Goal: Transaction & Acquisition: Purchase product/service

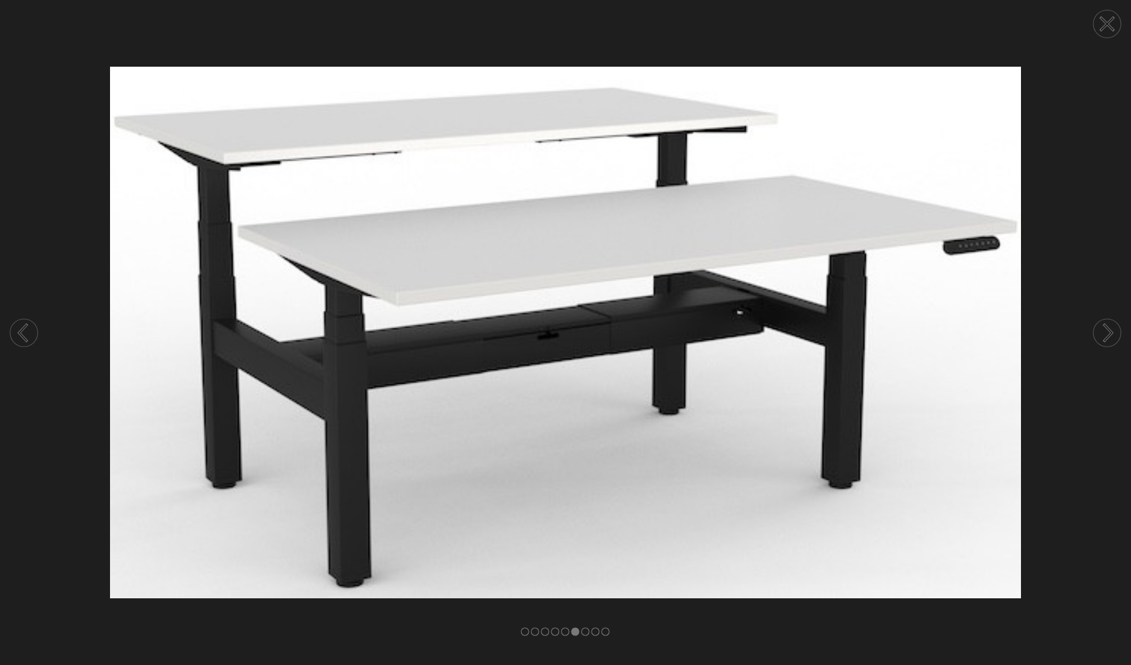
click at [1100, 328] on circle at bounding box center [1107, 333] width 28 height 28
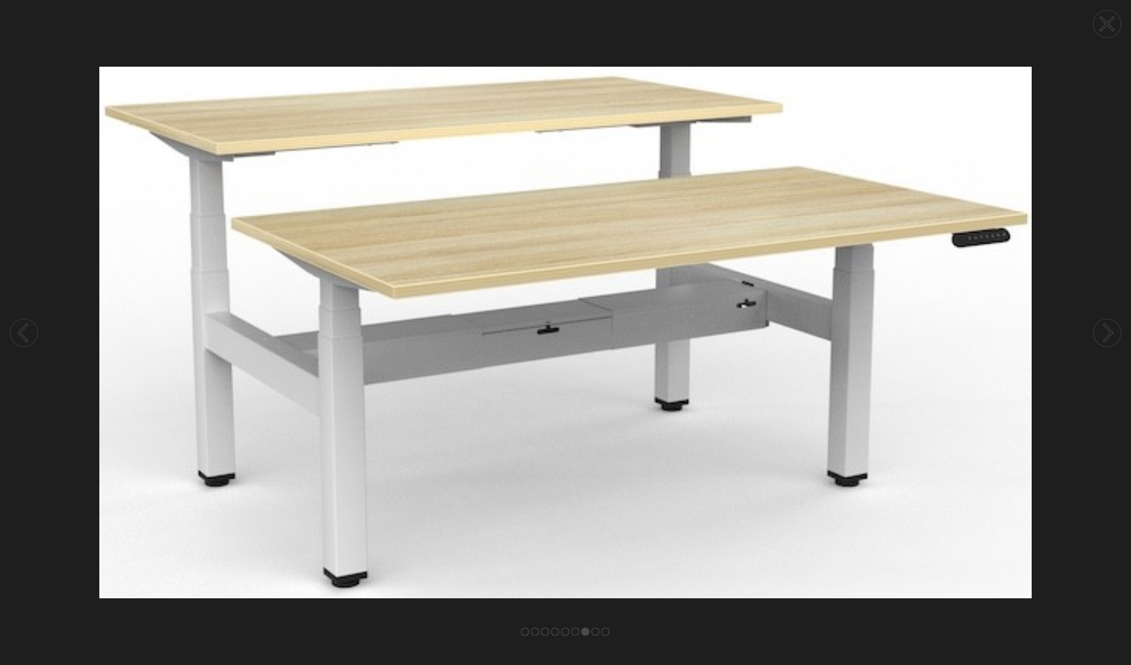
click at [1105, 328] on circle at bounding box center [1107, 333] width 28 height 28
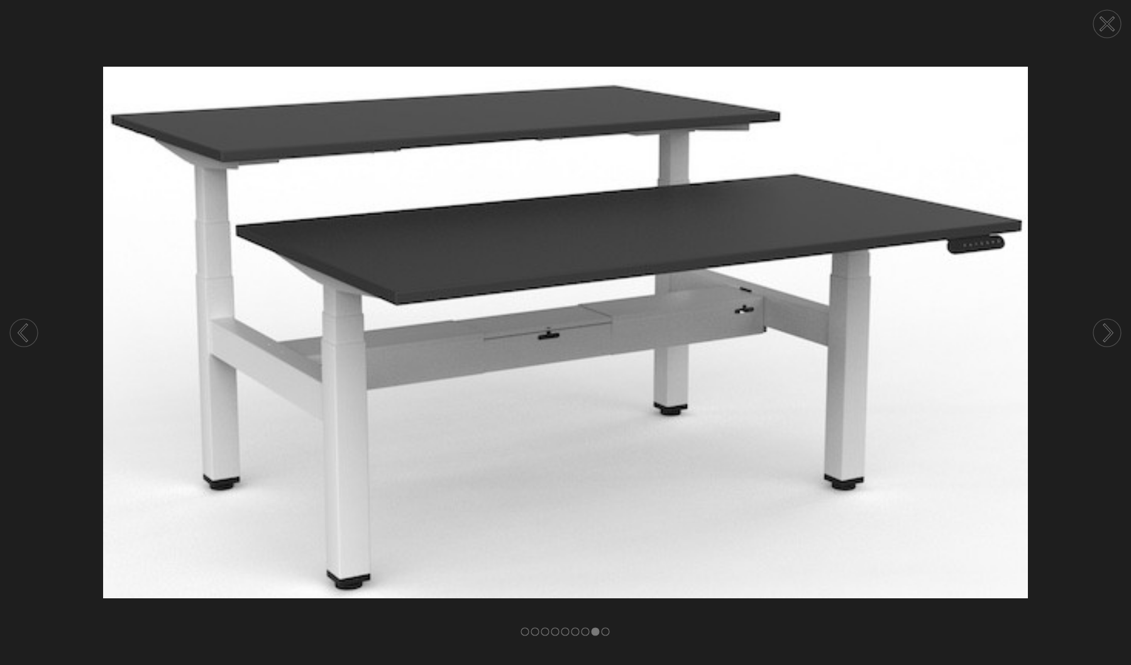
click at [1107, 23] on icon at bounding box center [1107, 24] width 13 height 13
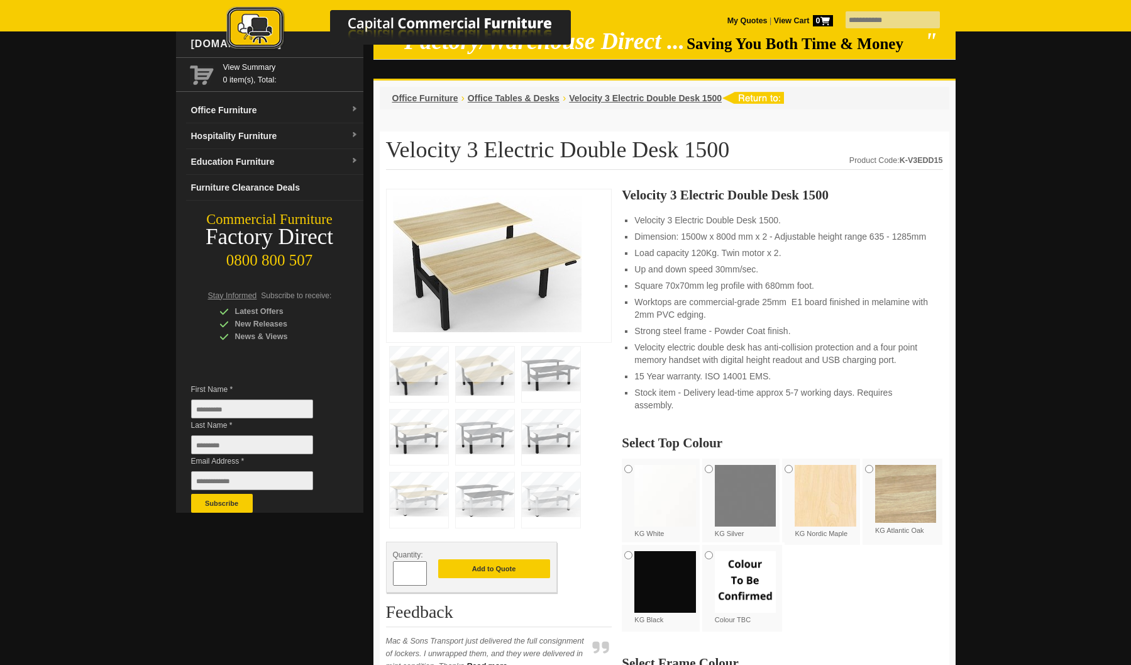
scroll to position [48, 0]
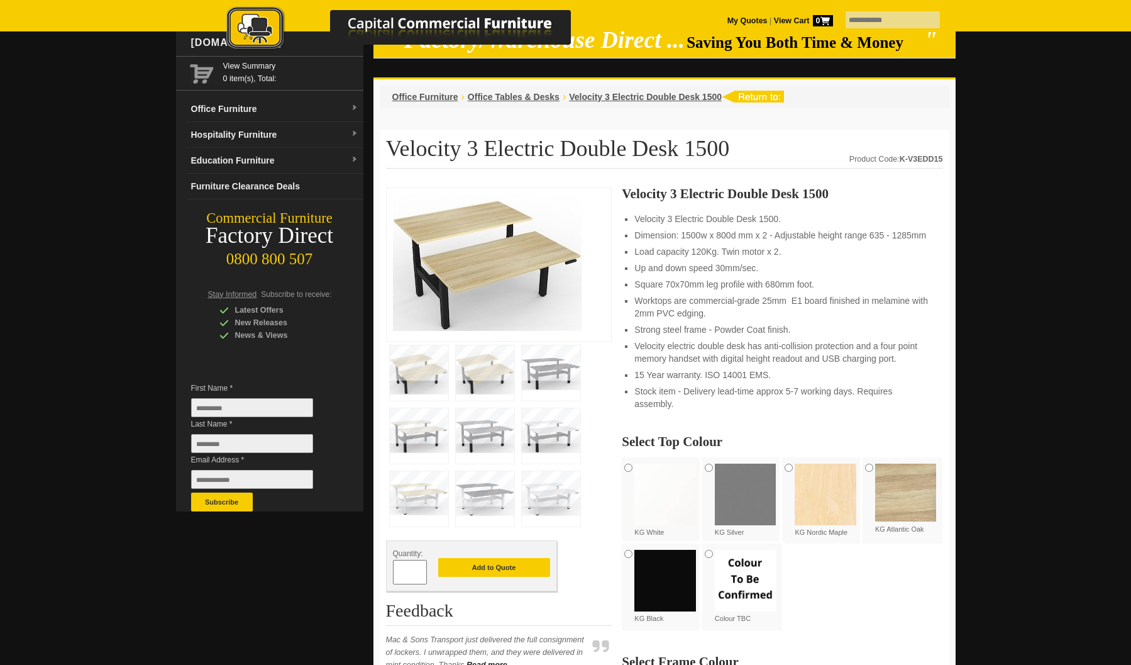
click at [656, 504] on img at bounding box center [665, 494] width 62 height 62
click at [663, 609] on img at bounding box center [665, 580] width 62 height 62
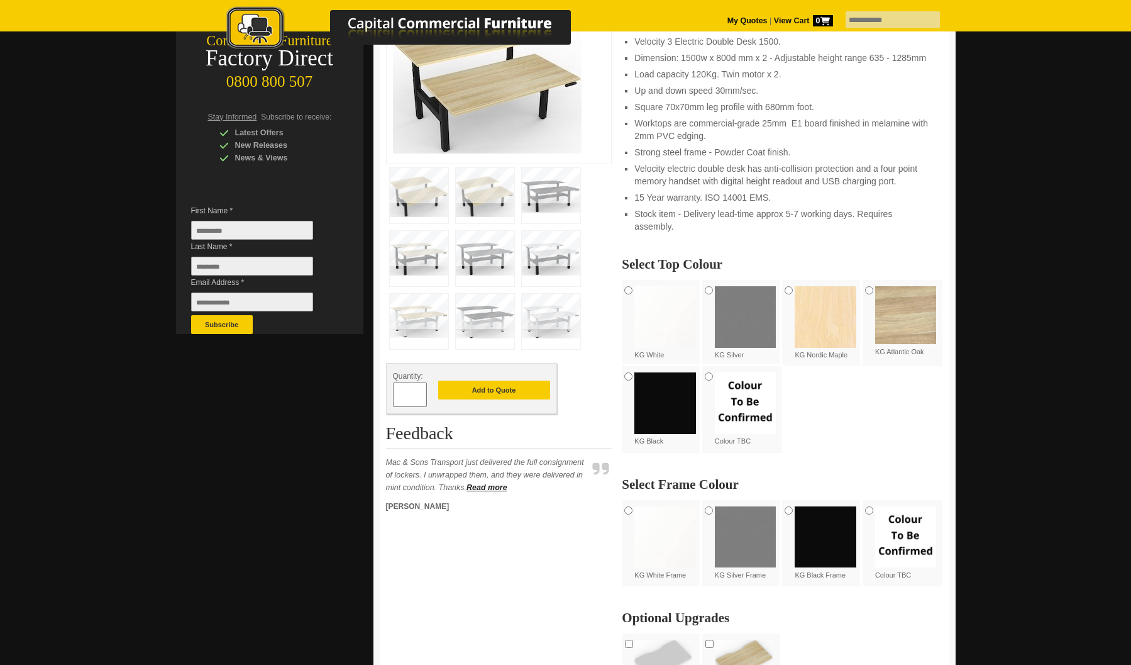
scroll to position [224, 0]
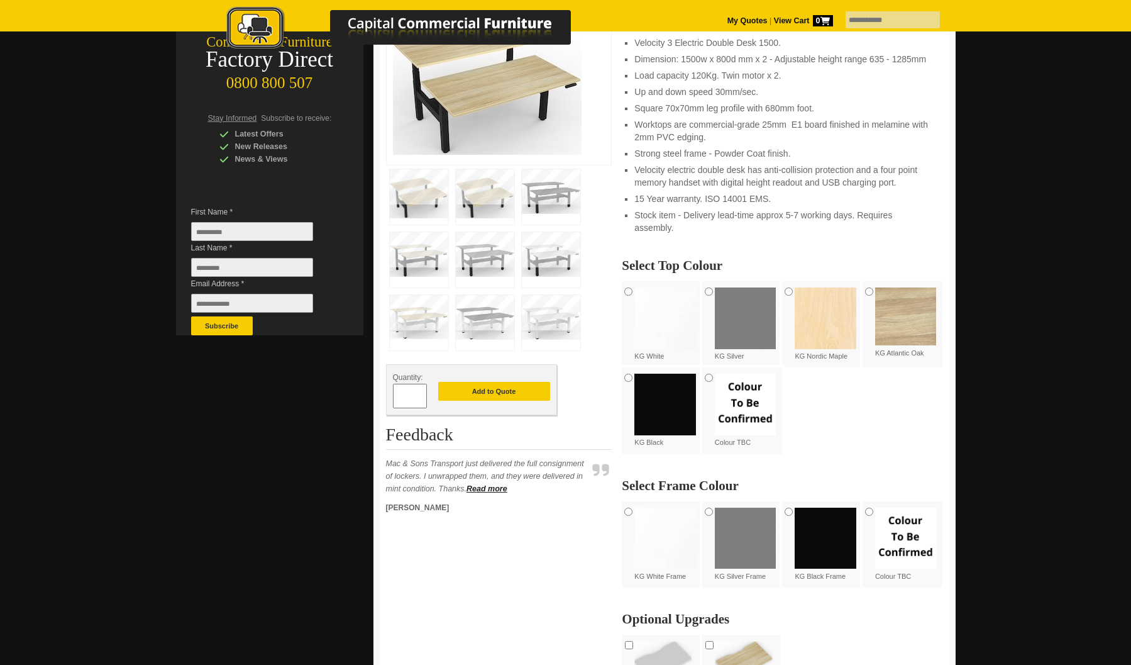
drag, startPoint x: 407, startPoint y: 395, endPoint x: 399, endPoint y: 394, distance: 7.6
click at [399, 394] on input "*" at bounding box center [410, 396] width 34 height 25
type input "*"
click at [482, 394] on button "Add to Quote" at bounding box center [494, 391] width 112 height 19
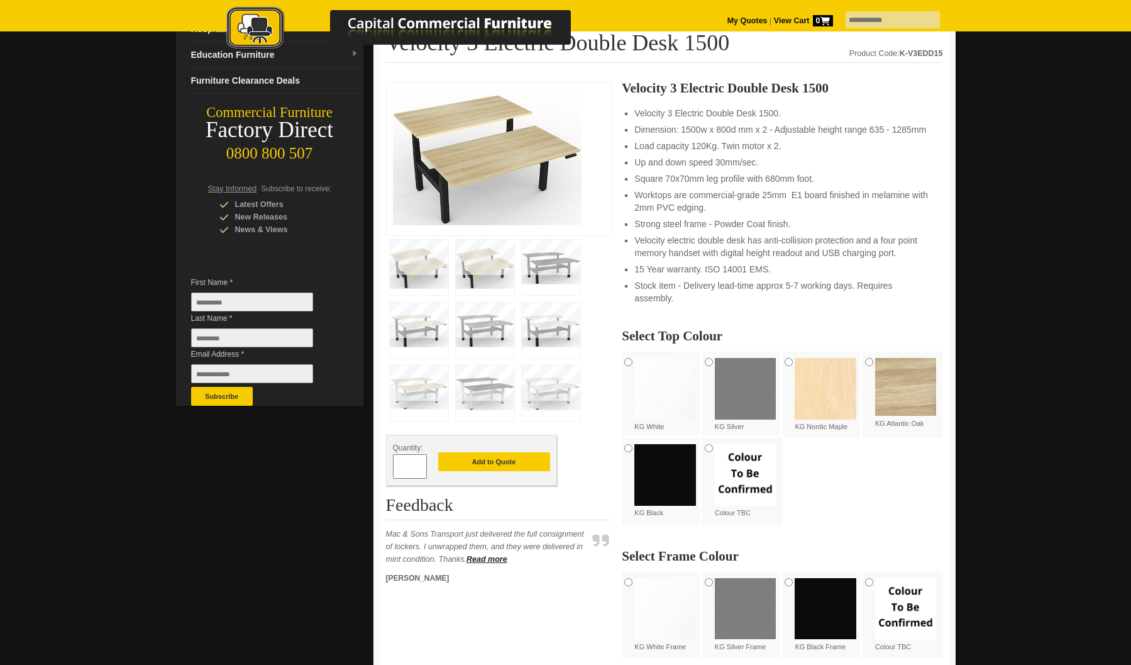
scroll to position [68, 0]
